Goal: Task Accomplishment & Management: Manage account settings

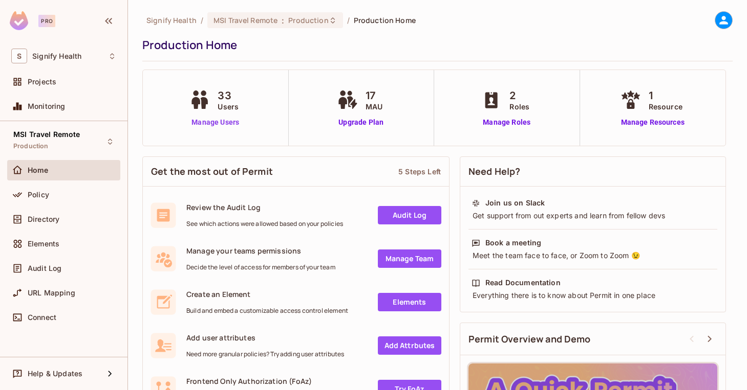
click at [209, 123] on link "Manage Users" at bounding box center [215, 122] width 57 height 11
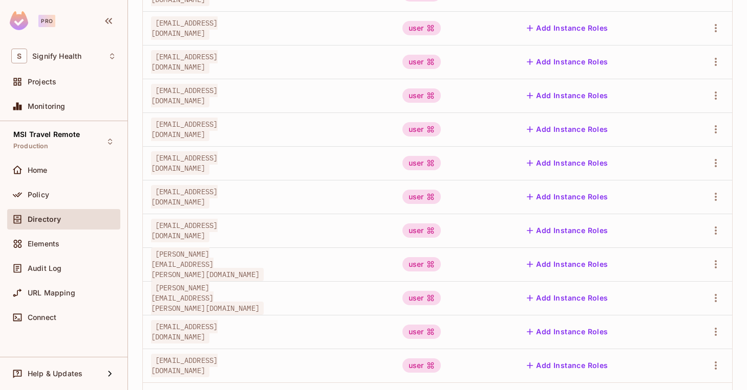
scroll to position [324, 0]
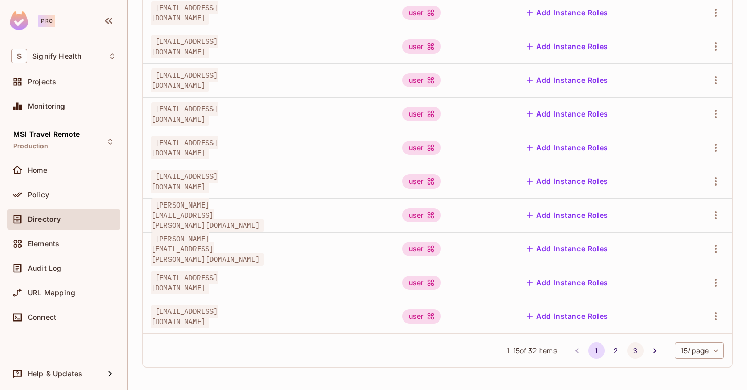
click at [629, 348] on button "3" at bounding box center [635, 351] width 16 height 16
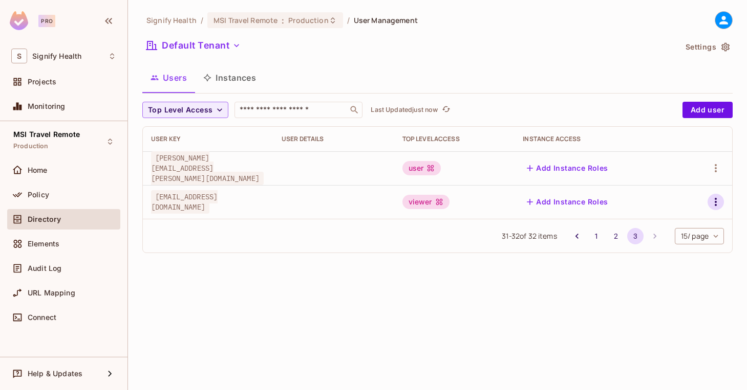
click at [717, 200] on icon "button" at bounding box center [715, 202] width 12 height 12
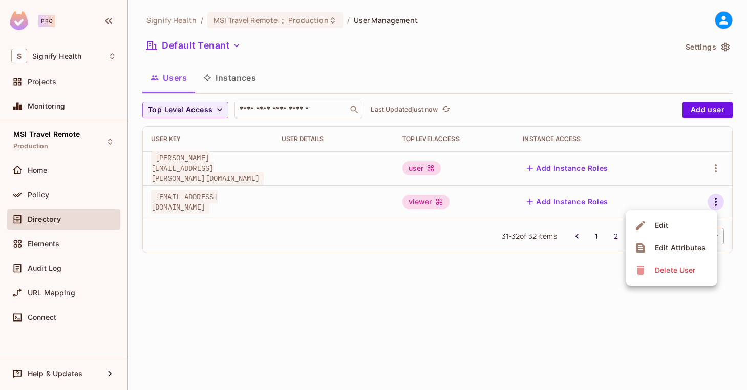
click at [663, 252] on div "Edit Attributes" at bounding box center [680, 248] width 51 height 10
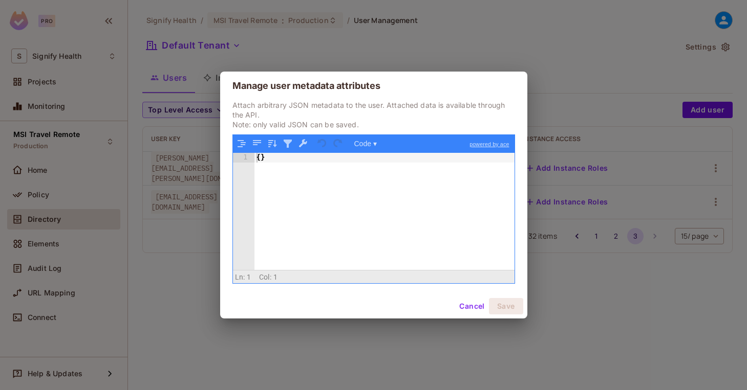
click at [468, 305] on button "Cancel" at bounding box center [471, 306] width 33 height 16
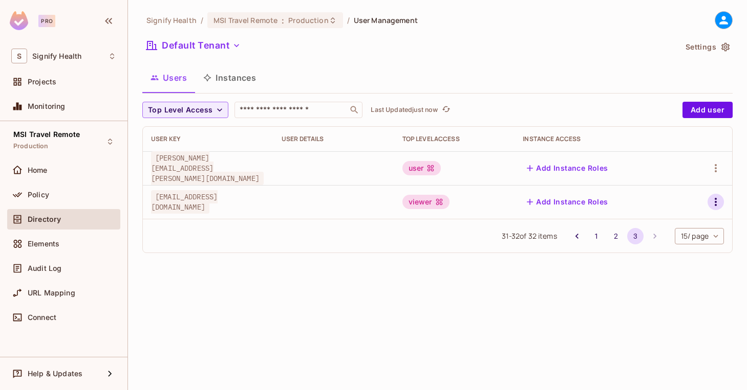
click at [713, 203] on icon "button" at bounding box center [715, 202] width 12 height 12
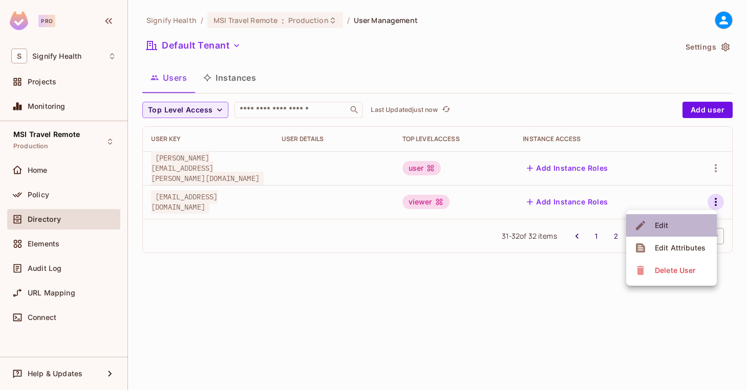
click at [647, 221] on div "Edit" at bounding box center [652, 226] width 37 height 16
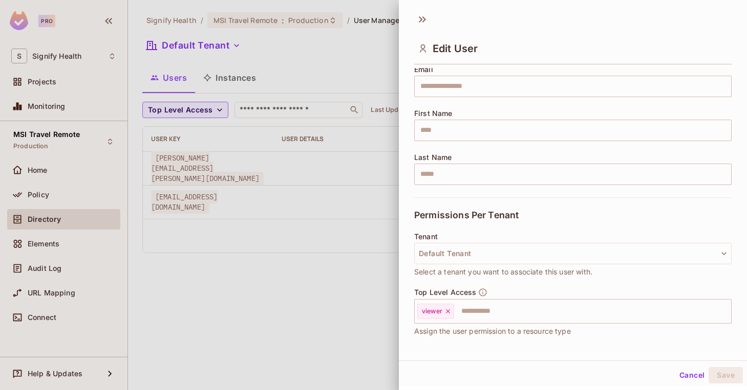
scroll to position [163, 0]
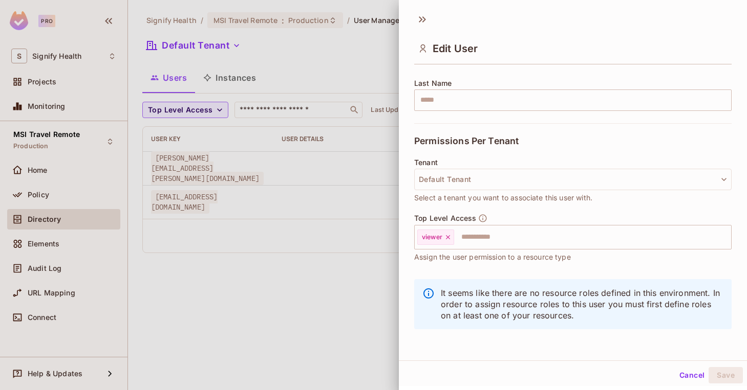
click at [687, 376] on button "Cancel" at bounding box center [691, 375] width 33 height 16
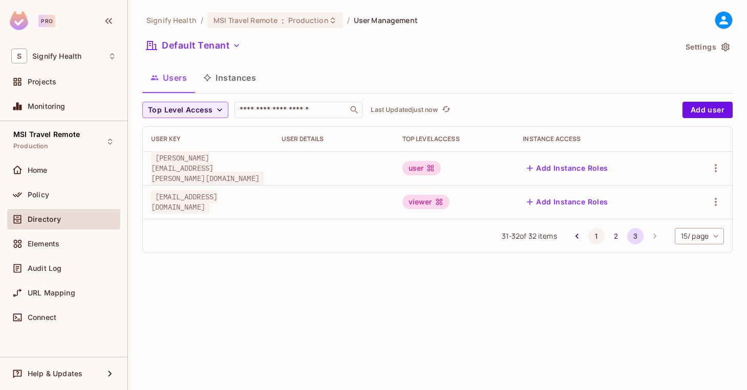
click at [591, 238] on button "1" at bounding box center [596, 236] width 16 height 16
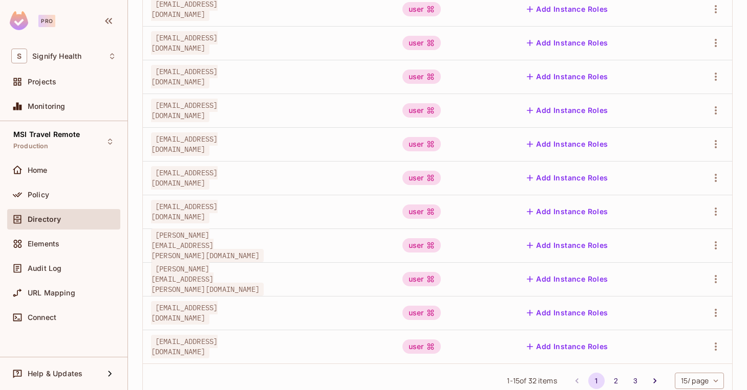
scroll to position [324, 0]
